Goal: Task Accomplishment & Management: Use online tool/utility

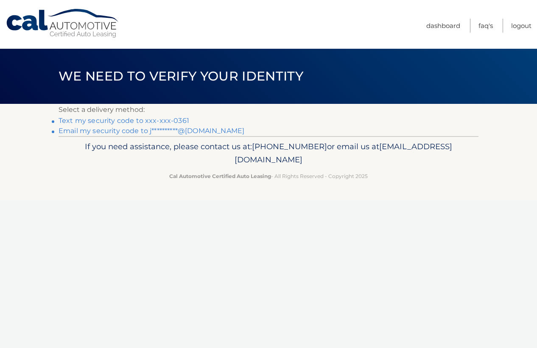
click at [128, 122] on link "Text my security code to xxx-xxx-0361" at bounding box center [124, 121] width 131 height 8
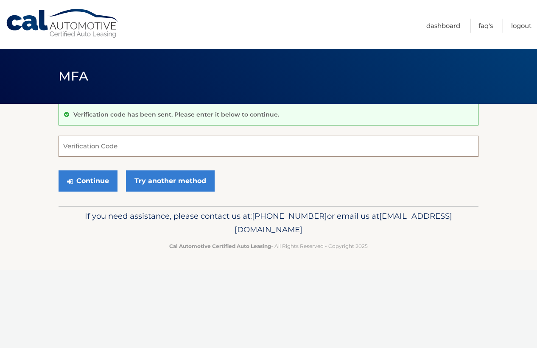
click at [115, 149] on input "Verification Code" at bounding box center [269, 146] width 420 height 21
type input "353681"
click at [86, 188] on button "Continue" at bounding box center [88, 181] width 59 height 21
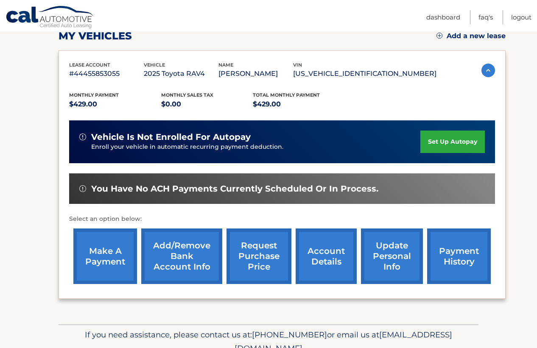
scroll to position [121, 0]
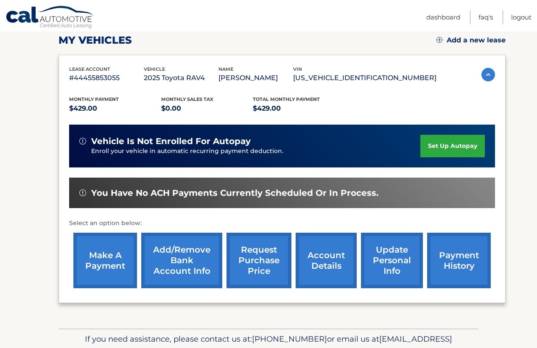
click at [104, 264] on link "make a payment" at bounding box center [105, 261] width 64 height 56
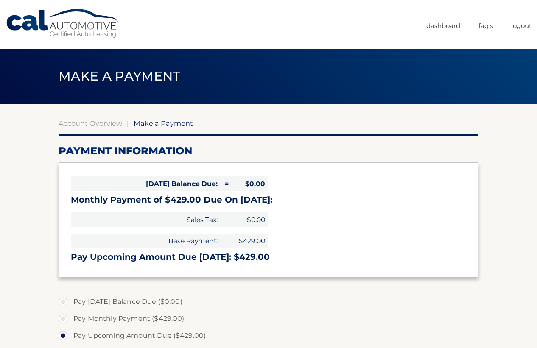
select select "Y2VjYWI3NGEtZDAyMS00Yzc2LTk2NzYtOTczMWEyOGMzZjgx"
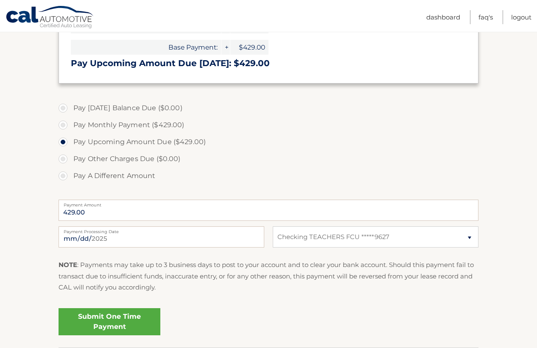
scroll to position [196, 0]
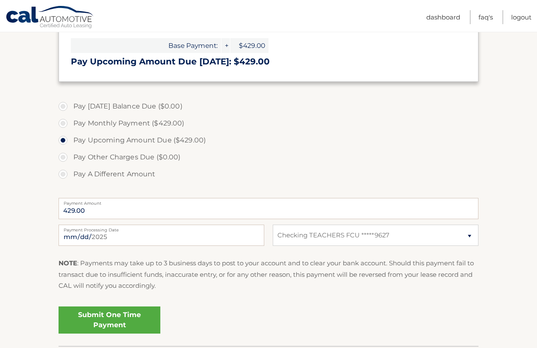
click at [129, 320] on link "Submit One Time Payment" at bounding box center [110, 320] width 102 height 27
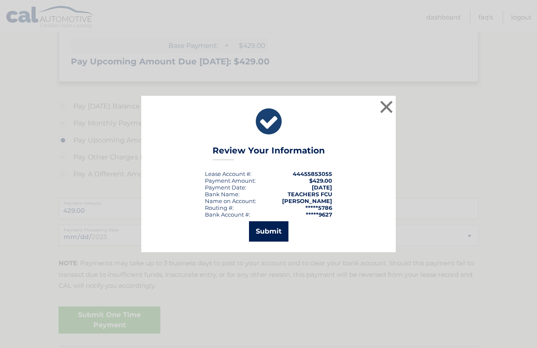
click at [266, 228] on button "Submit" at bounding box center [268, 232] width 39 height 20
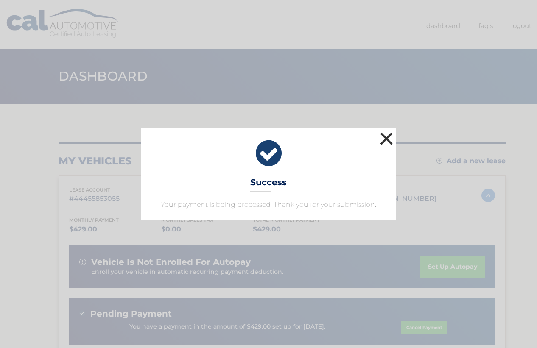
click at [384, 136] on button "×" at bounding box center [386, 138] width 17 height 17
